Goal: Transaction & Acquisition: Purchase product/service

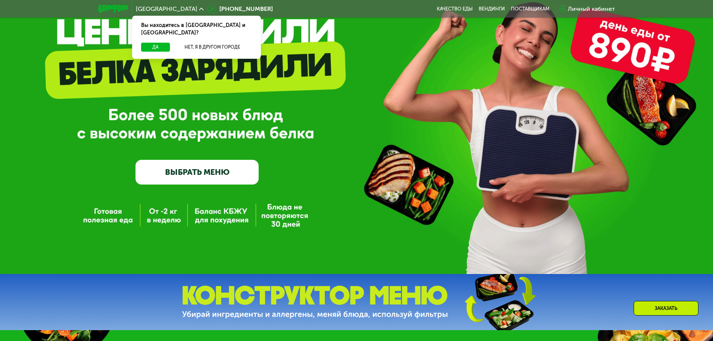
scroll to position [75, 0]
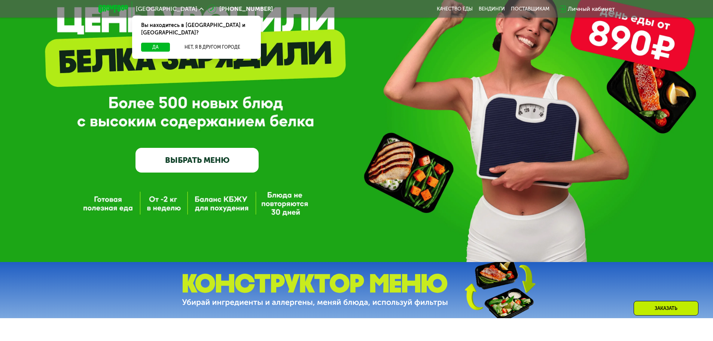
click at [216, 204] on div "GrowFood — доставка правильного питания ВЫБРАТЬ МЕНЮ" at bounding box center [356, 93] width 713 height 337
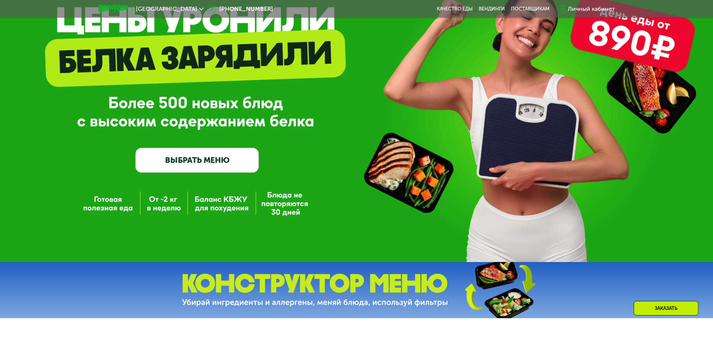
click at [208, 164] on link "ВЫБРАТЬ МЕНЮ" at bounding box center [196, 160] width 123 height 25
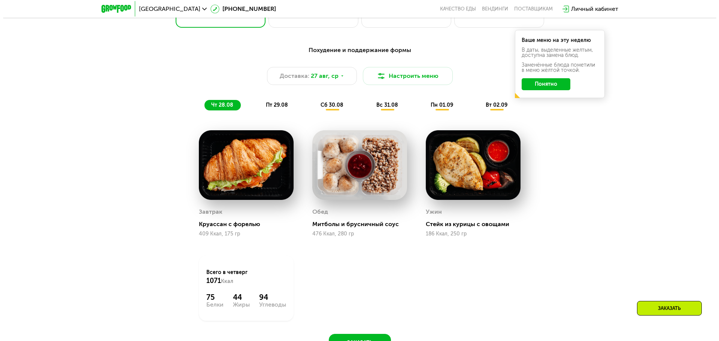
scroll to position [442, 0]
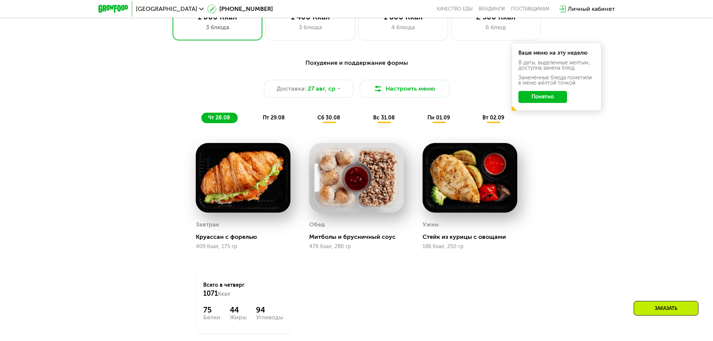
click at [545, 99] on button "Понятно" at bounding box center [542, 97] width 49 height 12
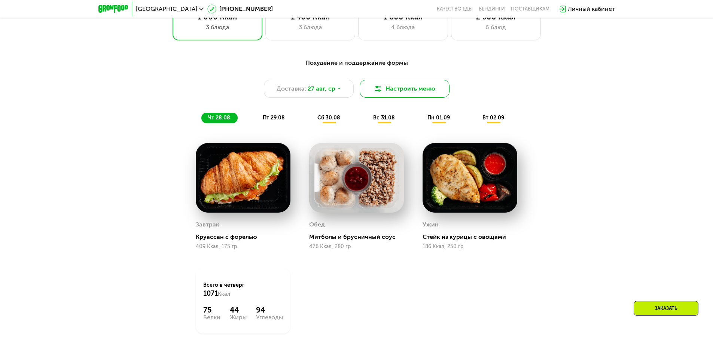
click at [409, 88] on button "Настроить меню" at bounding box center [405, 89] width 90 height 18
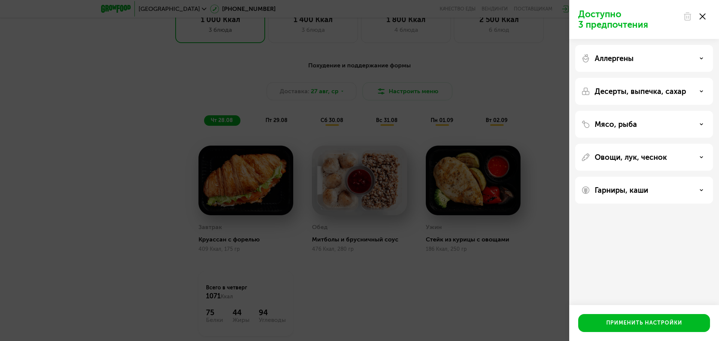
click at [701, 58] on use at bounding box center [701, 58] width 3 height 1
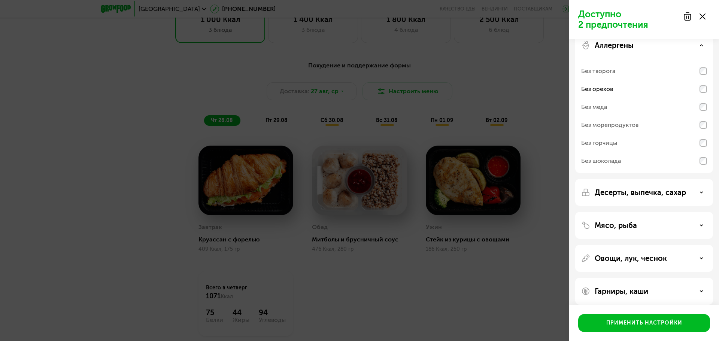
scroll to position [20, 0]
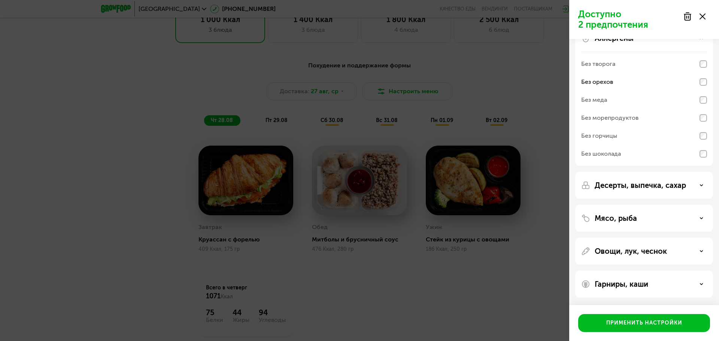
click at [702, 187] on icon at bounding box center [701, 185] width 4 height 4
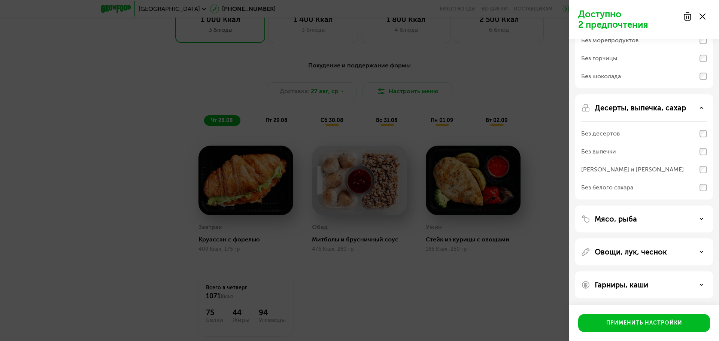
scroll to position [98, 0]
click at [702, 284] on icon at bounding box center [701, 284] width 4 height 4
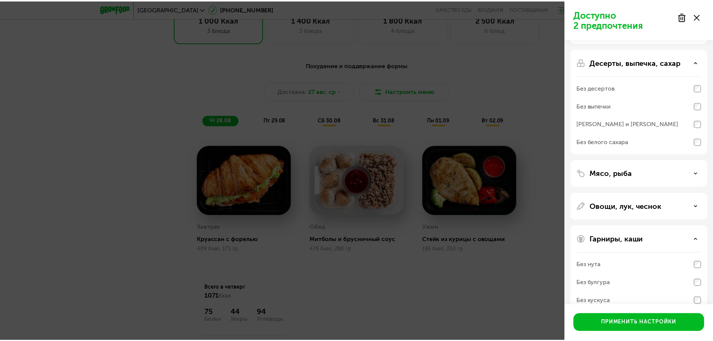
scroll to position [195, 0]
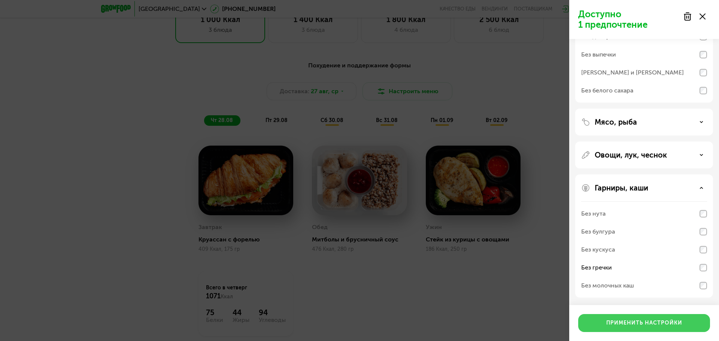
click at [648, 320] on div "Применить настройки" at bounding box center [644, 322] width 76 height 7
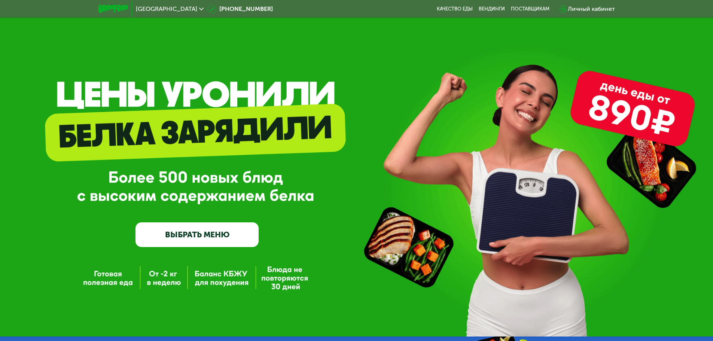
scroll to position [0, 0]
